Goal: Book appointment/travel/reservation

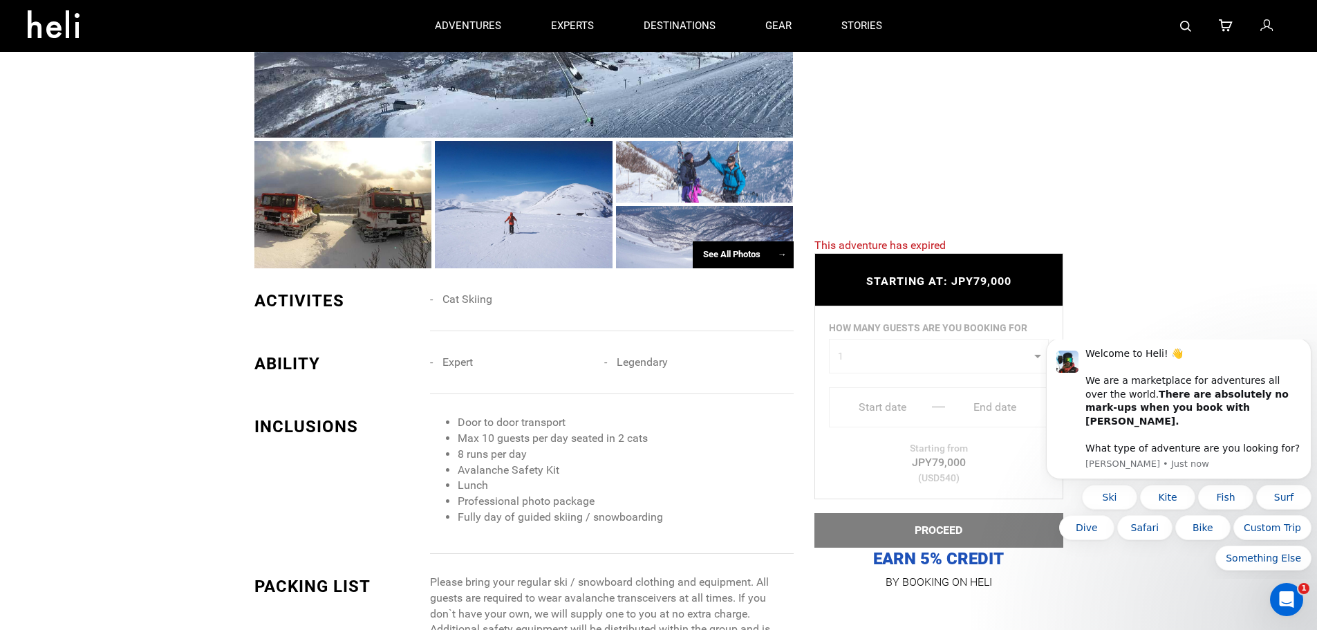
scroll to position [346, 0]
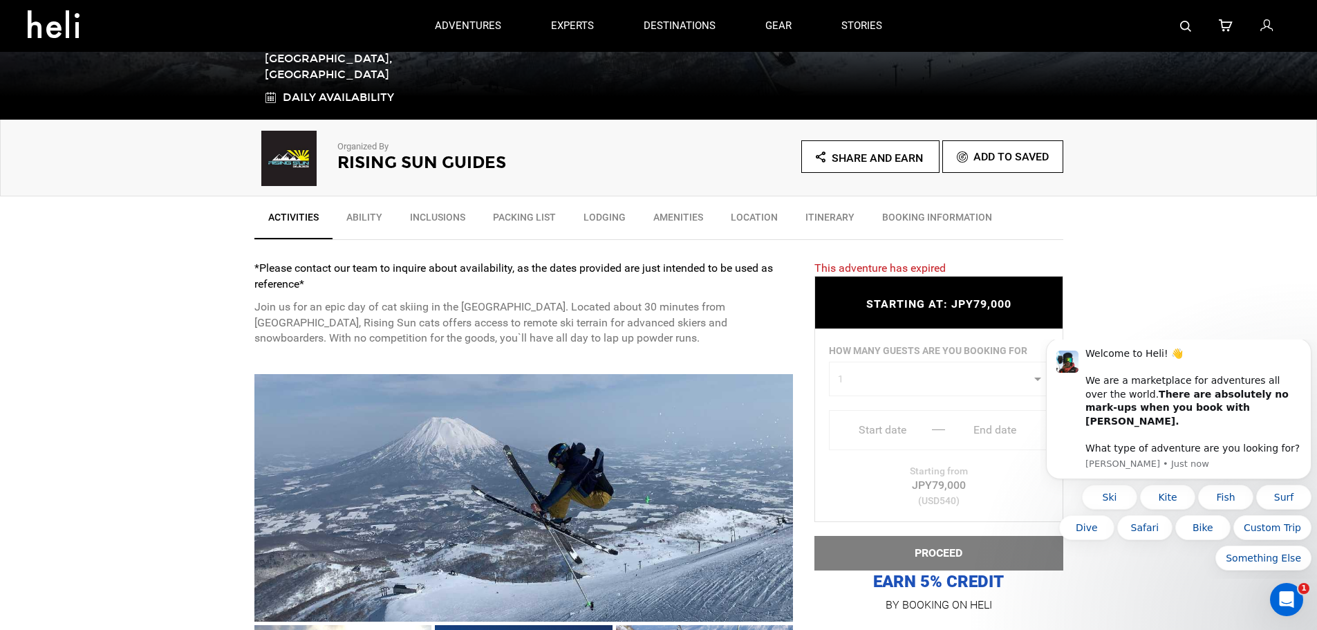
click at [358, 221] on link "Ability" at bounding box center [365, 220] width 64 height 35
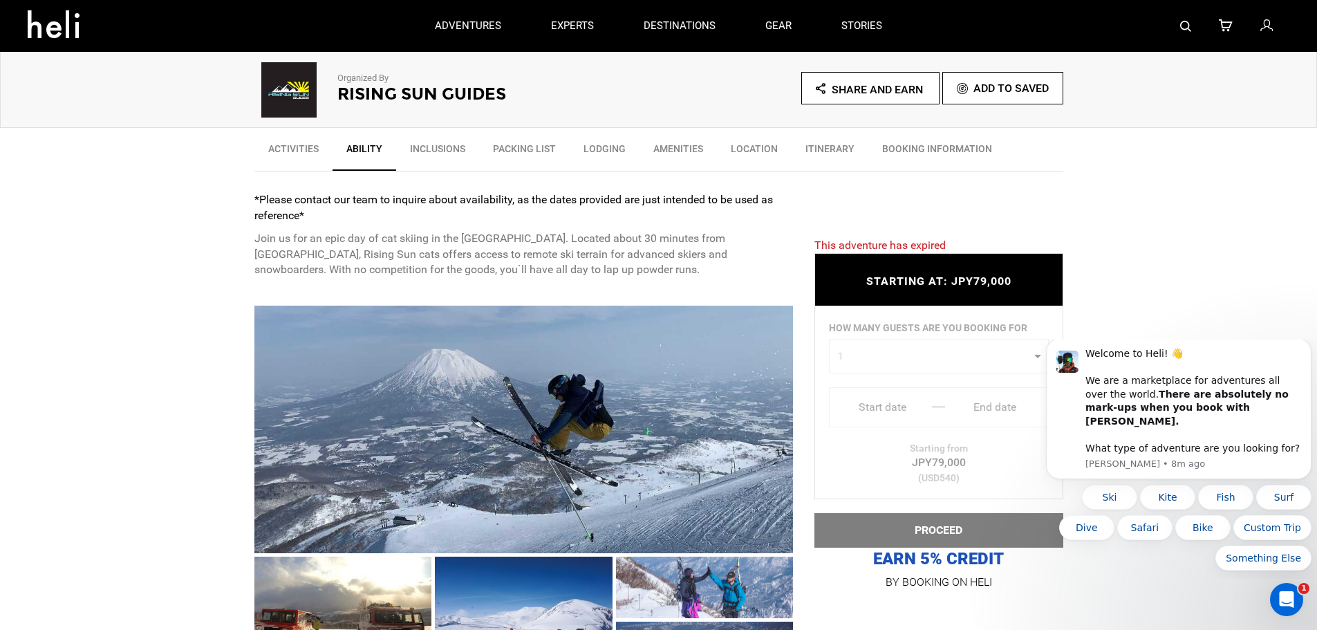
scroll to position [0, 0]
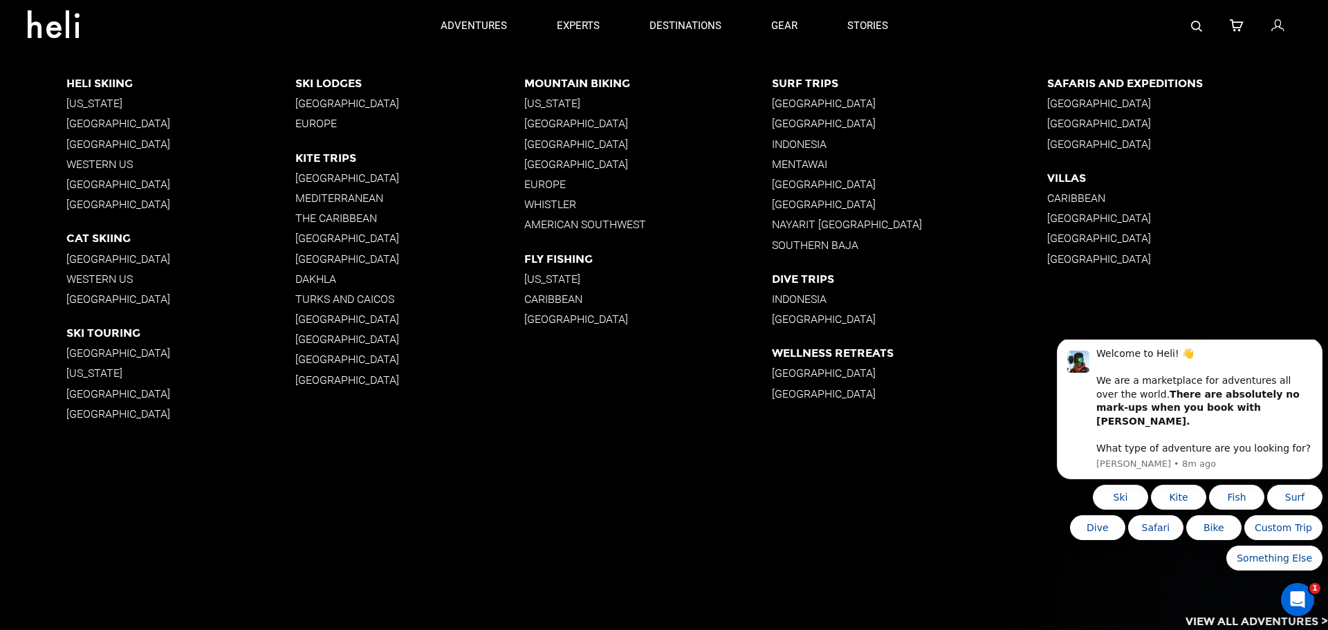
click at [90, 349] on p "[GEOGRAPHIC_DATA]" at bounding box center [180, 352] width 229 height 13
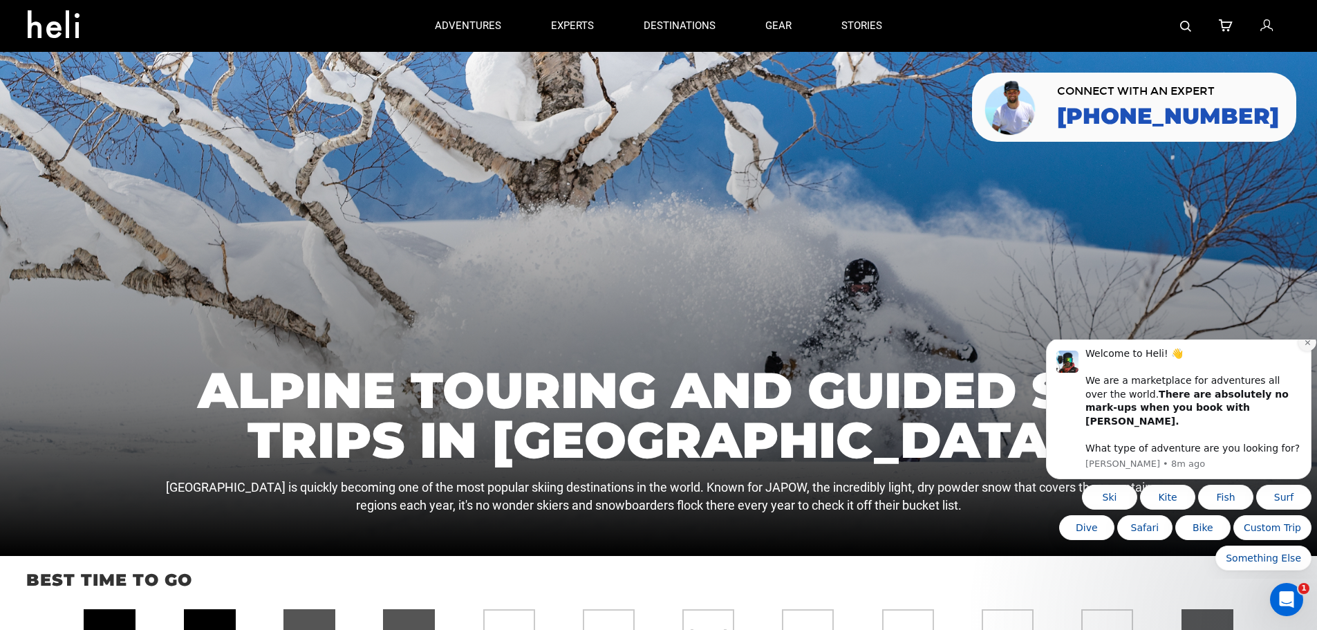
click at [1305, 346] on icon "Dismiss notification" at bounding box center [1308, 343] width 8 height 8
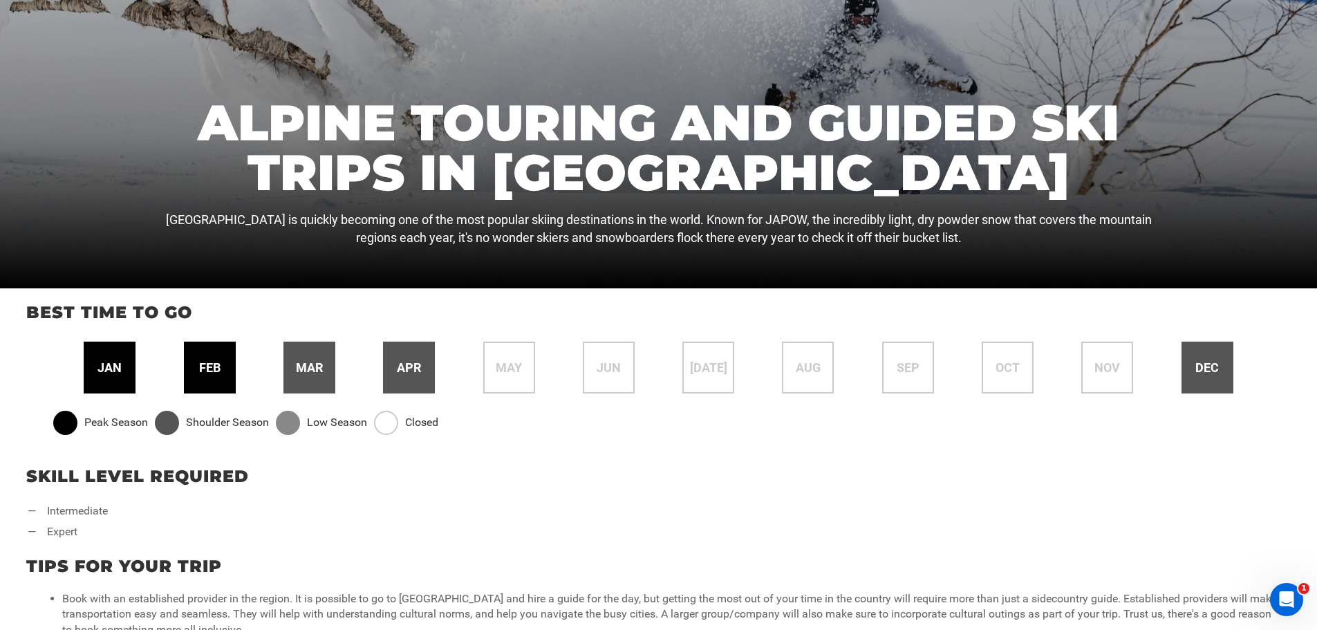
scroll to position [346, 0]
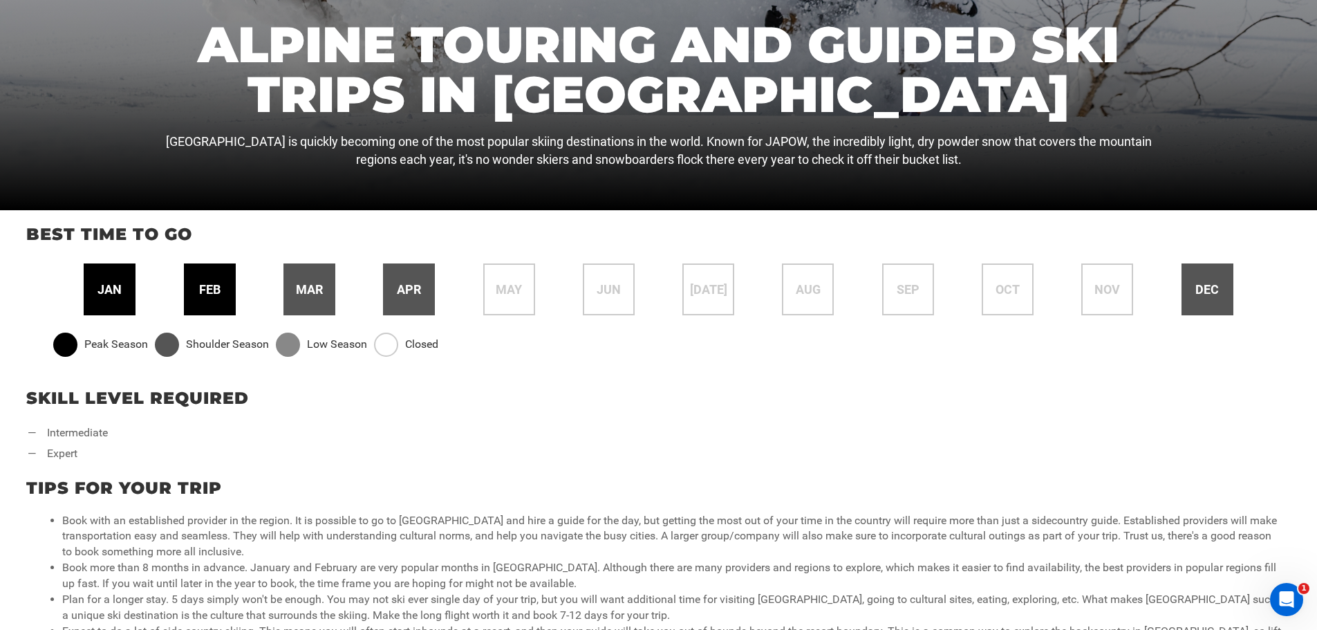
click at [116, 292] on span "jan" at bounding box center [109, 290] width 24 height 18
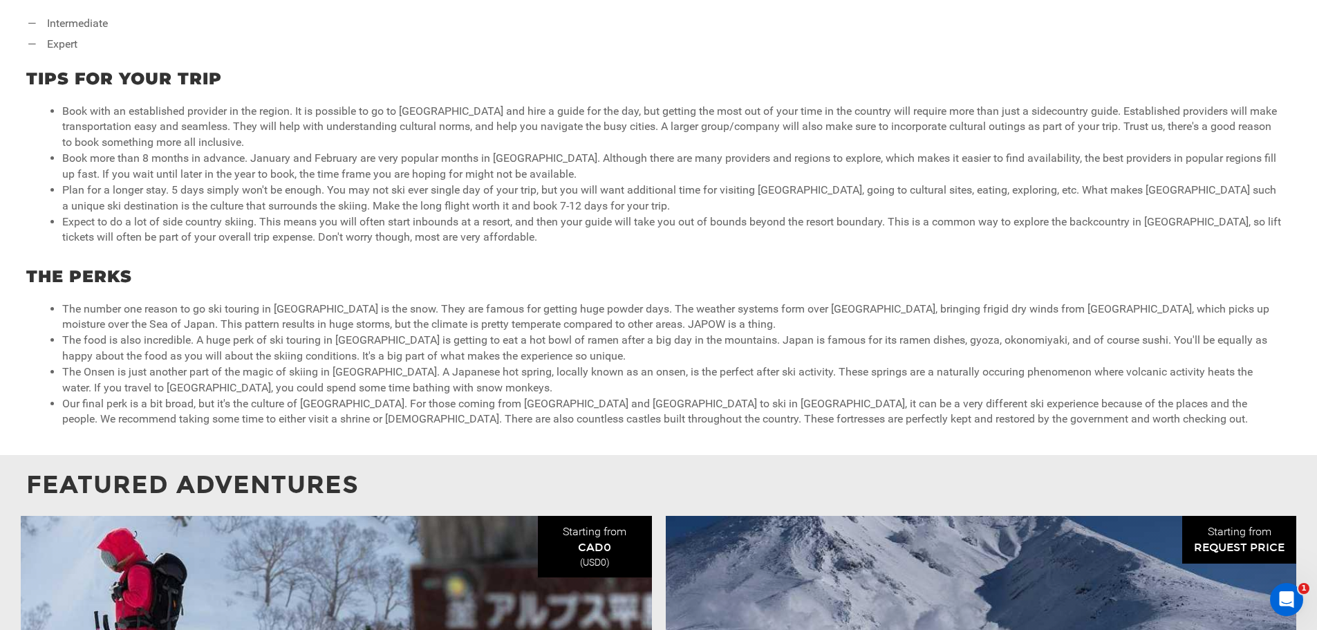
scroll to position [761, 0]
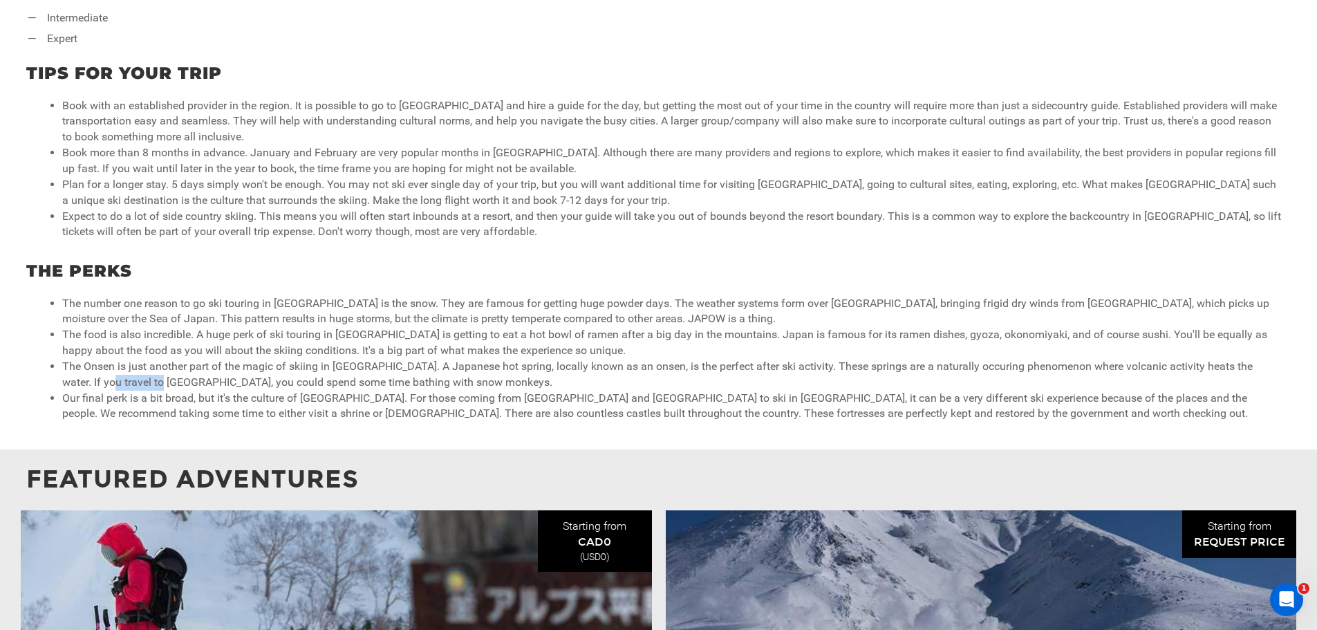
drag, startPoint x: 76, startPoint y: 382, endPoint x: 130, endPoint y: 380, distance: 54.0
click at [130, 380] on li "The Onsen is just another part of the magic of skiing in [GEOGRAPHIC_DATA]. A J…" at bounding box center [672, 375] width 1220 height 32
drag, startPoint x: 77, startPoint y: 381, endPoint x: 128, endPoint y: 386, distance: 50.7
click at [128, 386] on li "The Onsen is just another part of the magic of skiing in [GEOGRAPHIC_DATA]. A J…" at bounding box center [672, 375] width 1220 height 32
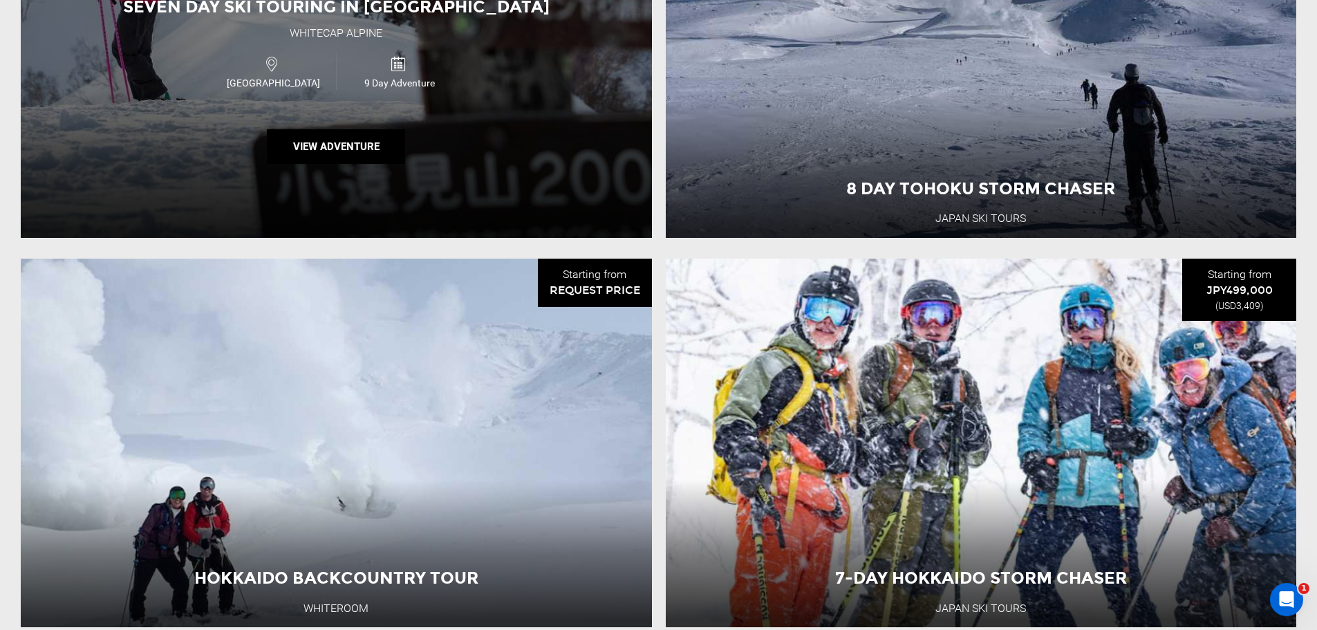
scroll to position [1590, 0]
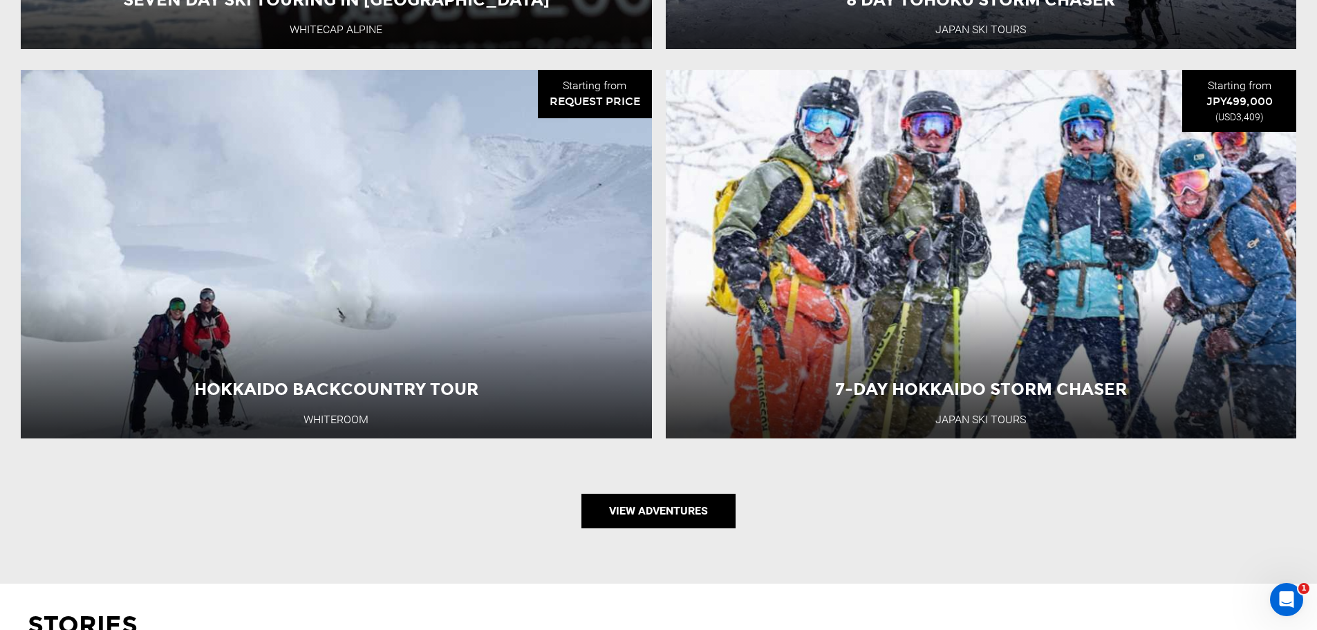
click at [680, 512] on link "View Adventures" at bounding box center [659, 511] width 154 height 35
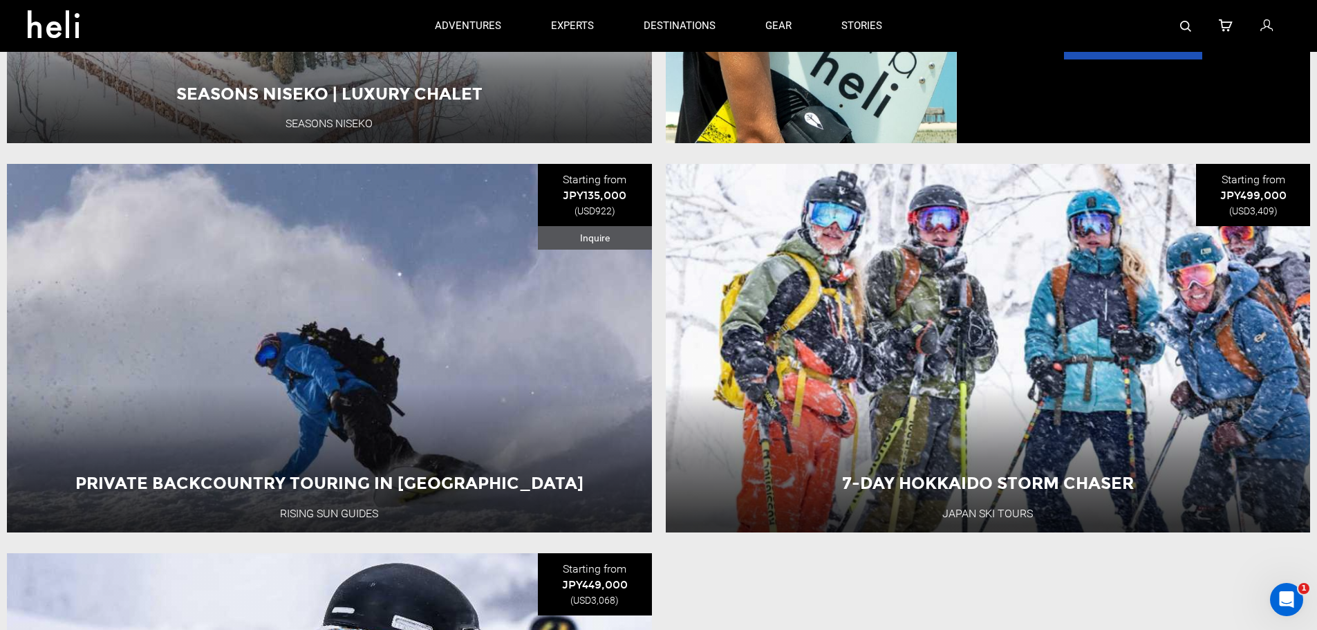
scroll to position [1590, 0]
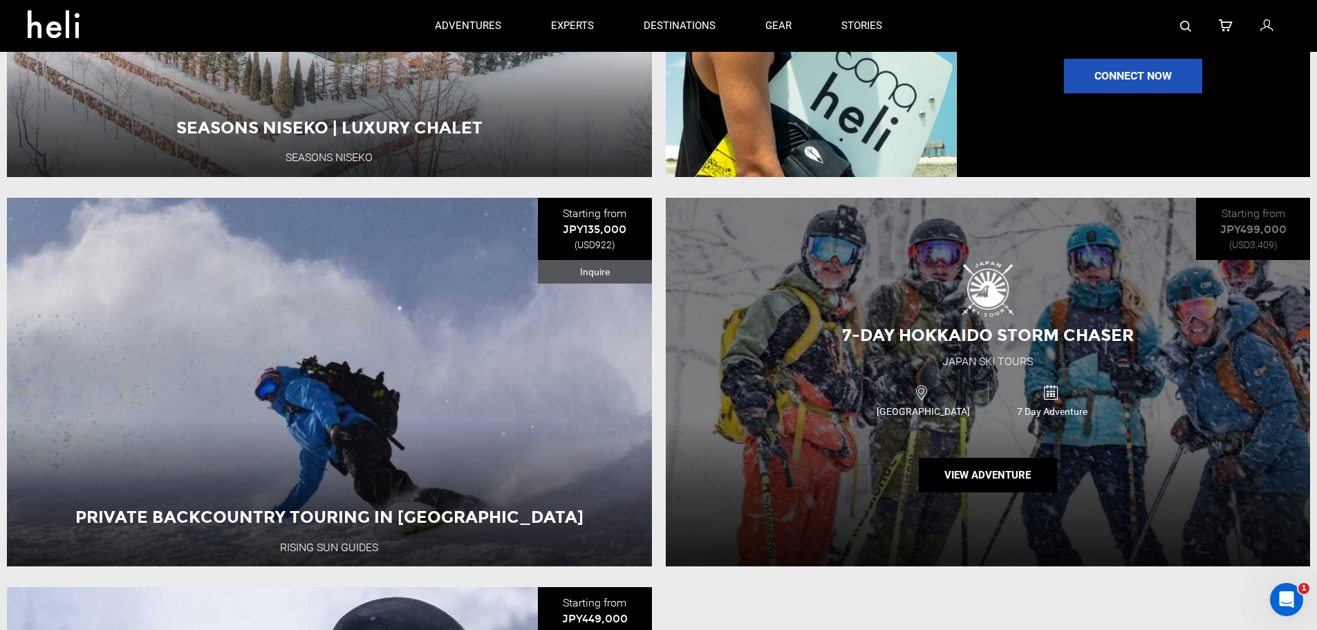
click at [976, 347] on div "7-Day Hokkaido Storm Chaser" at bounding box center [988, 336] width 326 height 24
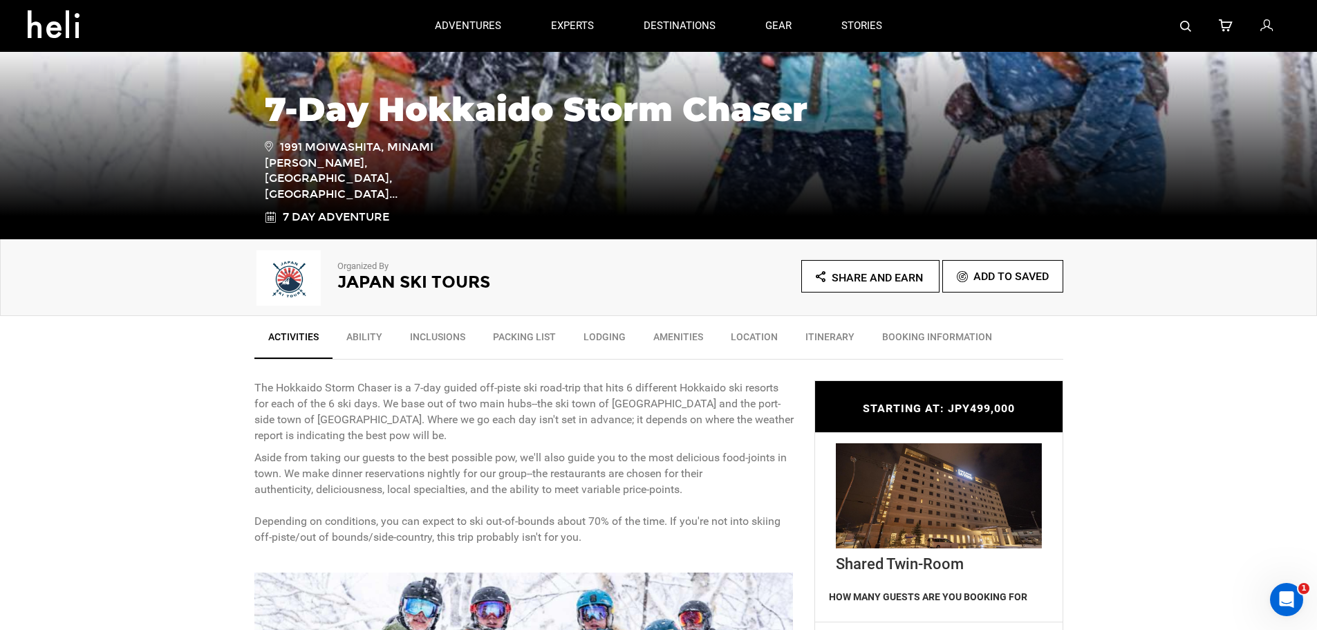
scroll to position [277, 0]
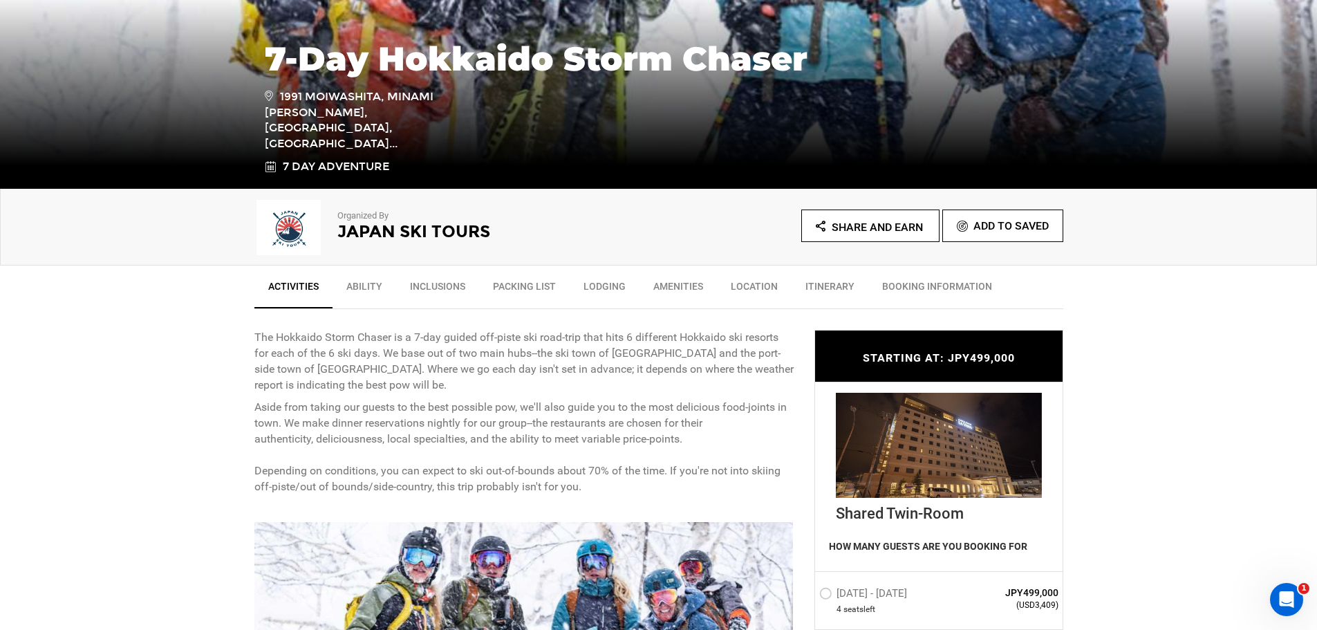
type input "Ski Touring"
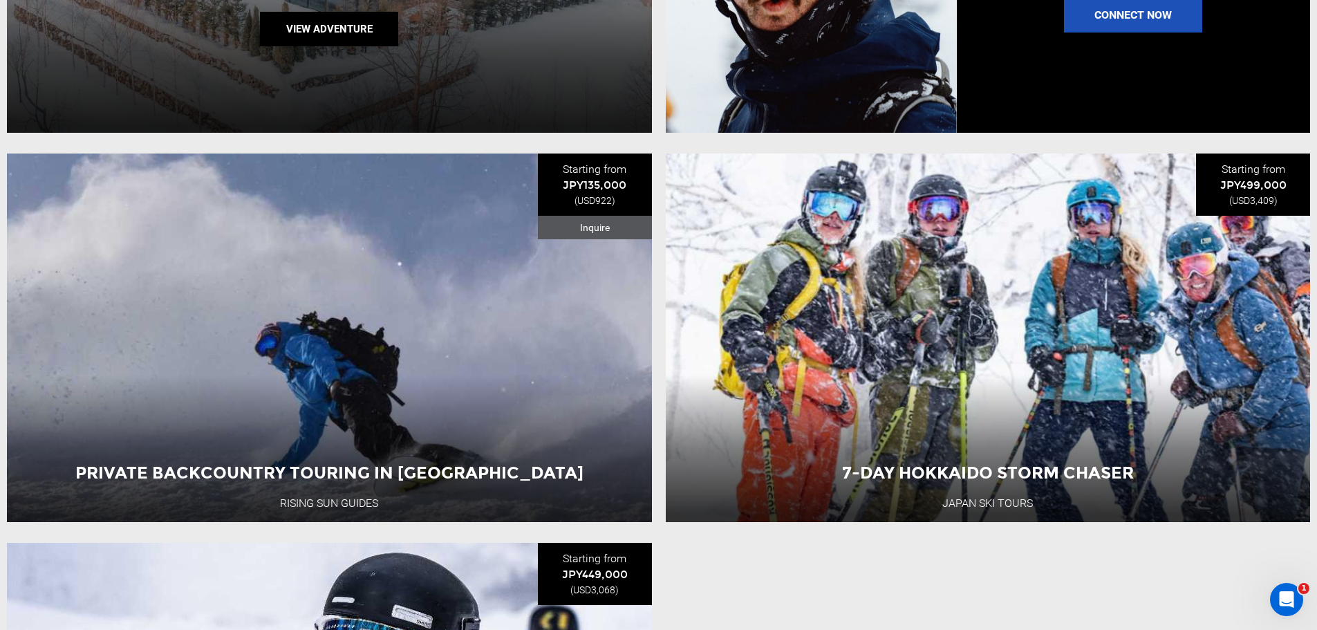
scroll to position [1660, 0]
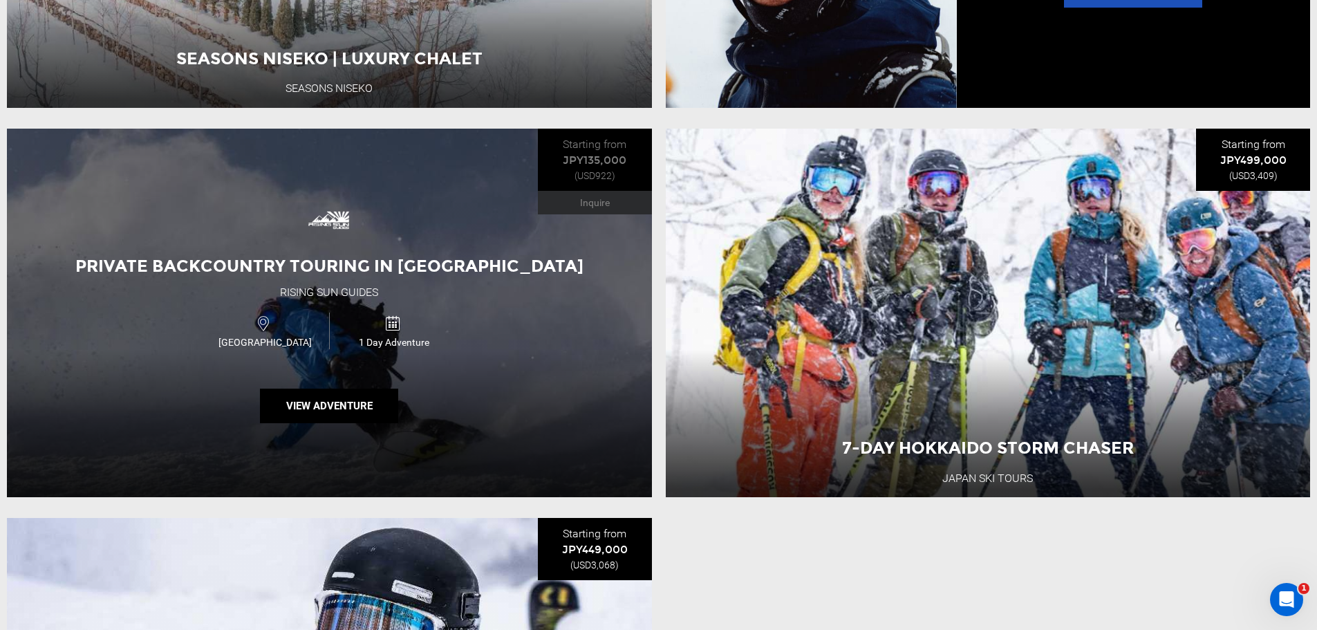
click at [450, 301] on div "Private Backcountry Touring in [GEOGRAPHIC_DATA] Rising Sun Guides [GEOGRAPHIC_…" at bounding box center [329, 313] width 645 height 369
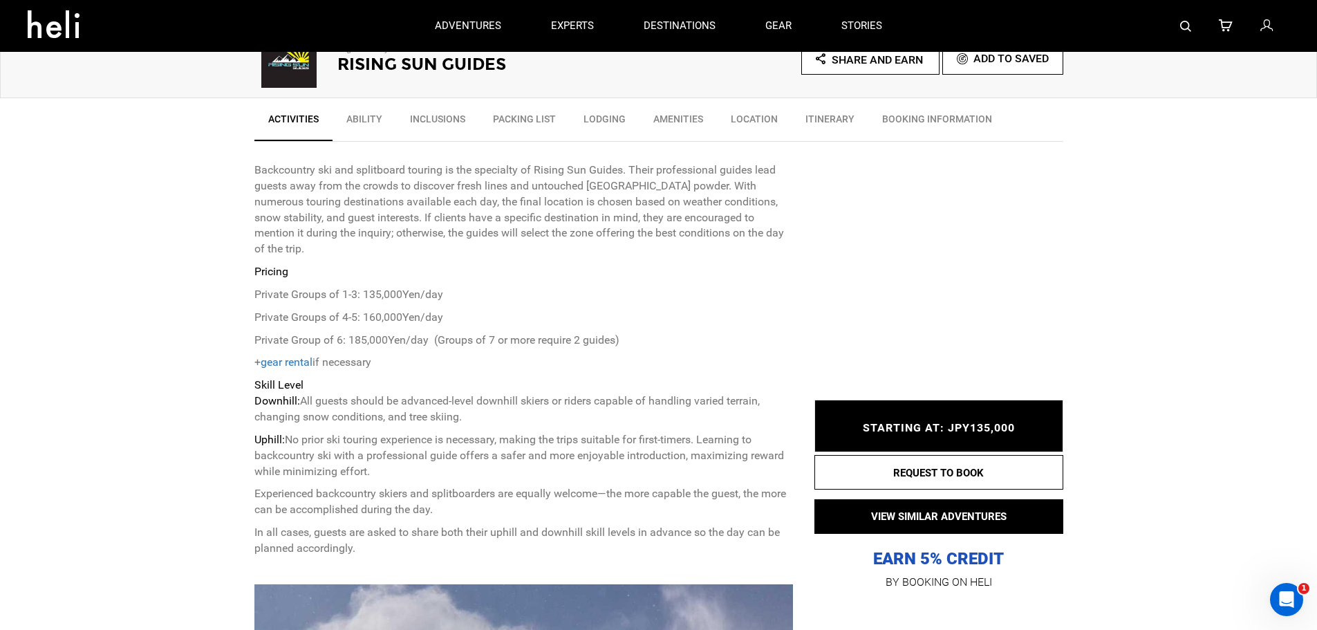
scroll to position [415, 0]
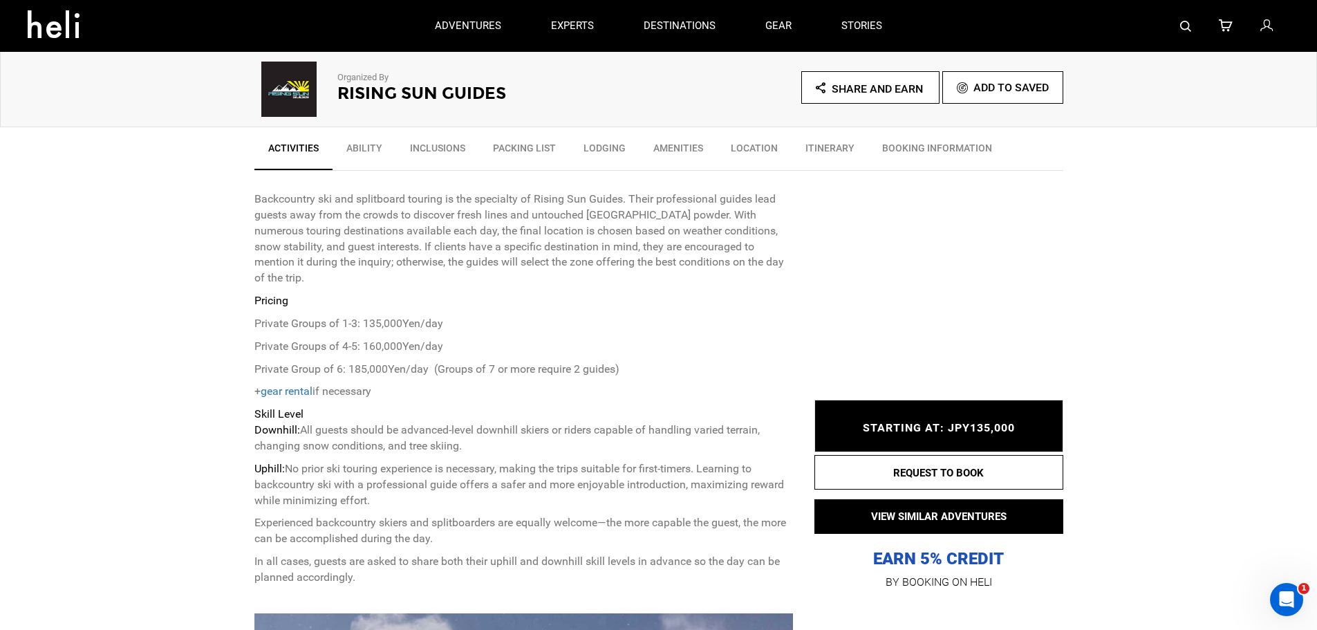
click at [354, 146] on link "Ability" at bounding box center [365, 151] width 64 height 35
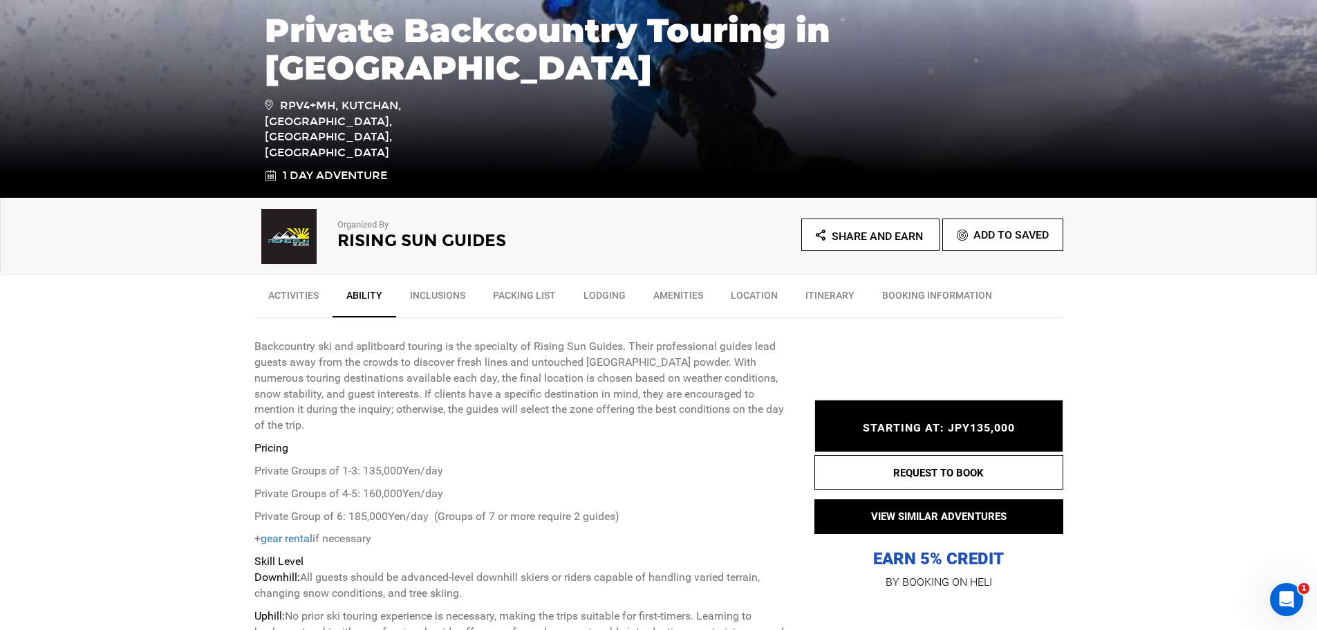
scroll to position [292, 0]
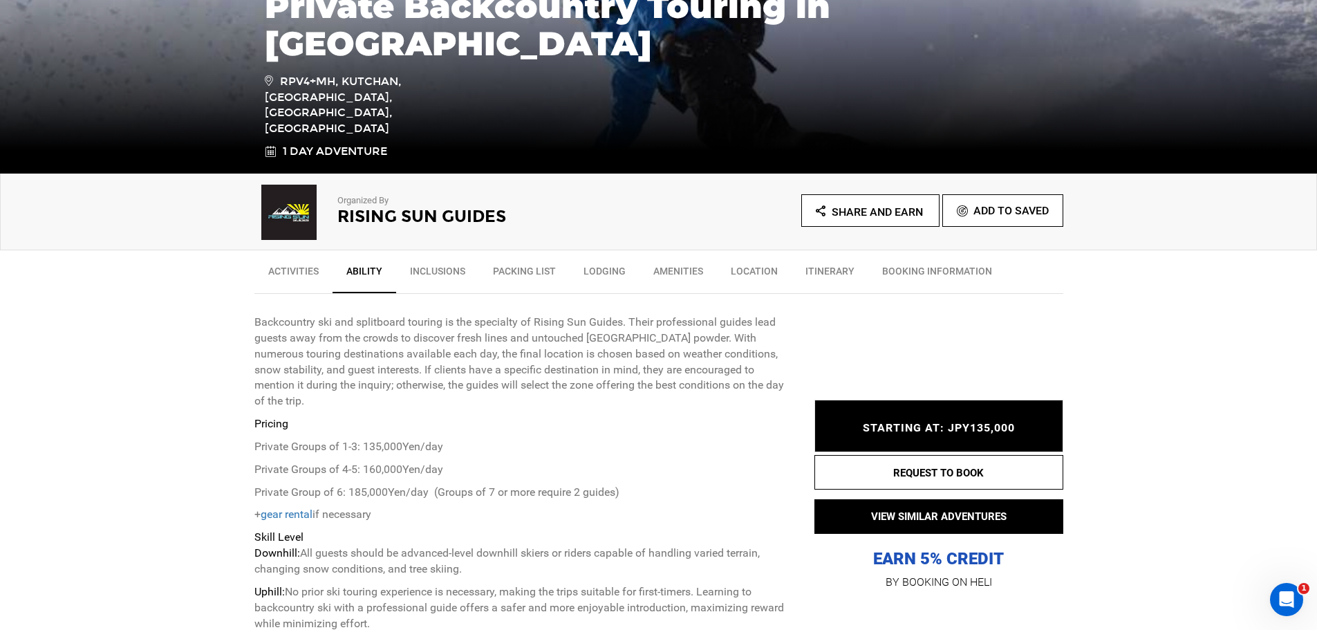
click at [920, 267] on link "BOOKING INFORMATION" at bounding box center [937, 274] width 138 height 35
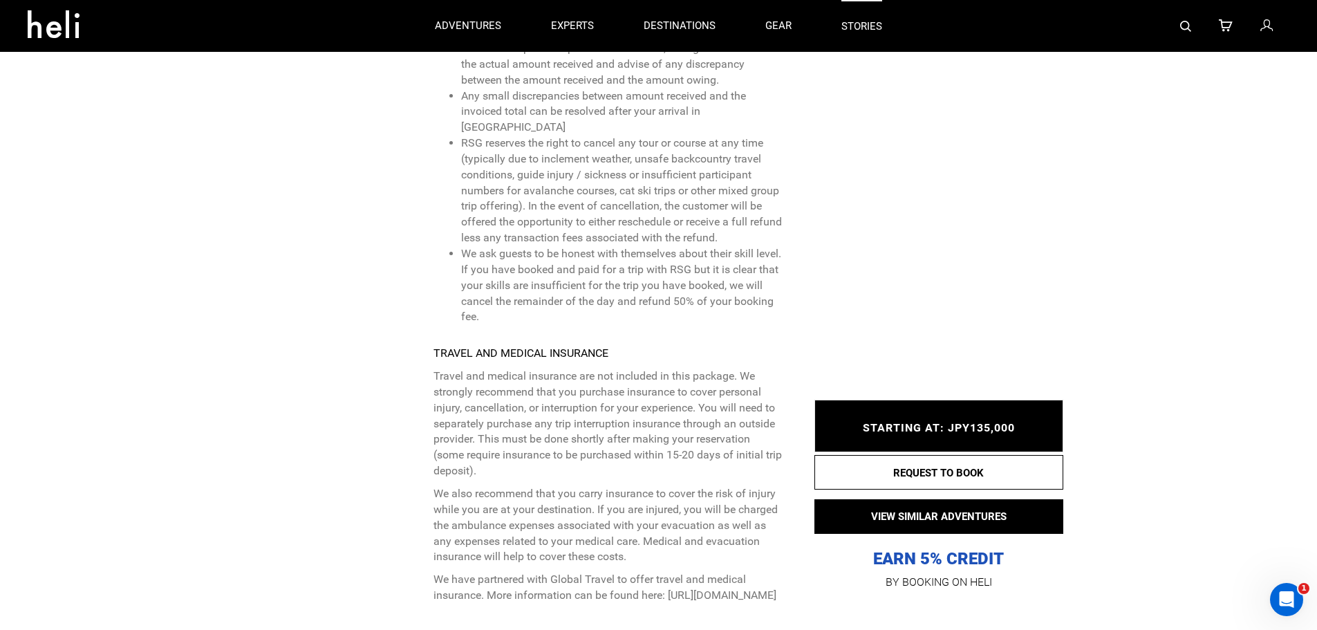
scroll to position [3171, 0]
